Goal: Transaction & Acquisition: Purchase product/service

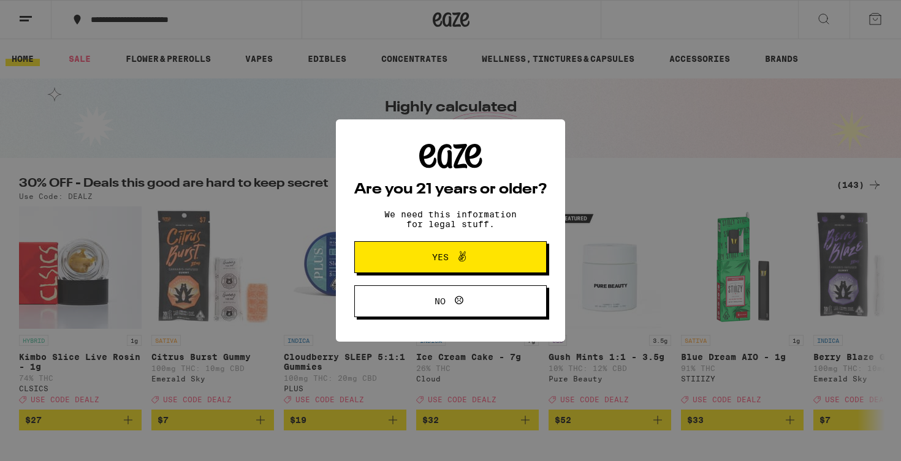
click at [438, 241] on div "Are you 21 years or older? We need this information for legal stuff. Yes No" at bounding box center [450, 230] width 192 height 173
click at [441, 259] on span "Yes" at bounding box center [440, 257] width 17 height 9
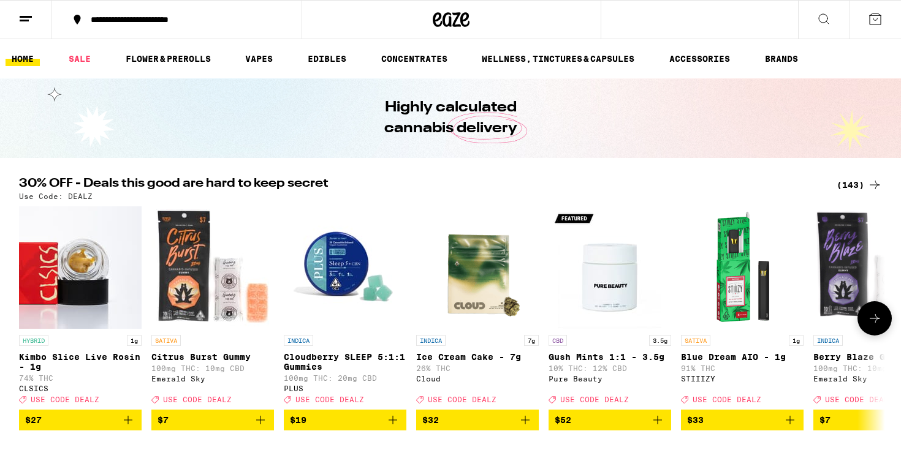
scroll to position [80, 0]
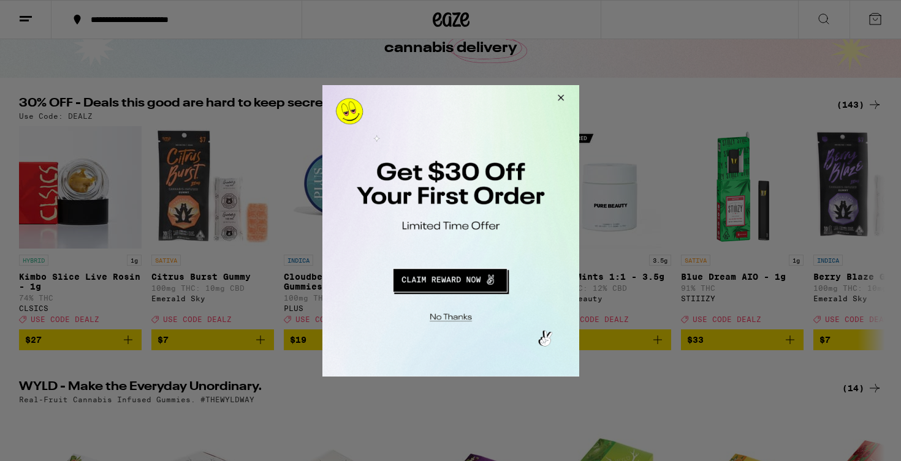
click at [564, 94] on button "Close Modal" at bounding box center [558, 99] width 33 height 29
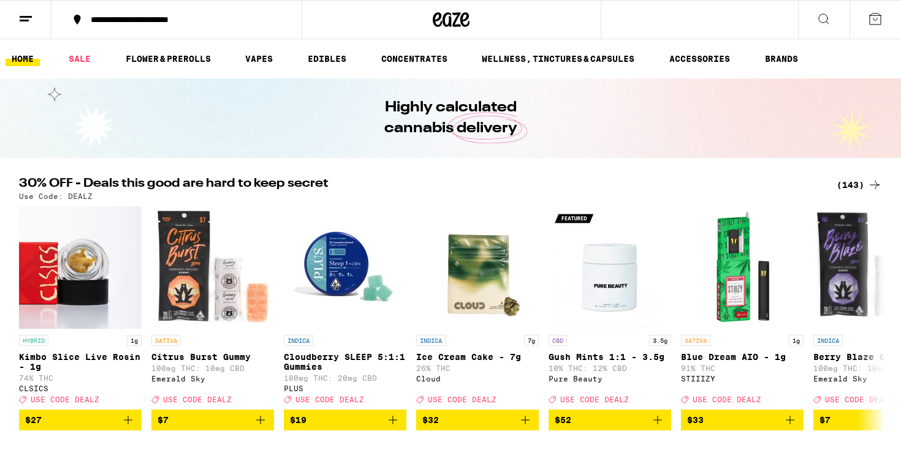
scroll to position [0, 0]
click at [39, 28] on button at bounding box center [25, 20] width 51 height 39
